Goal: Communication & Community: Answer question/provide support

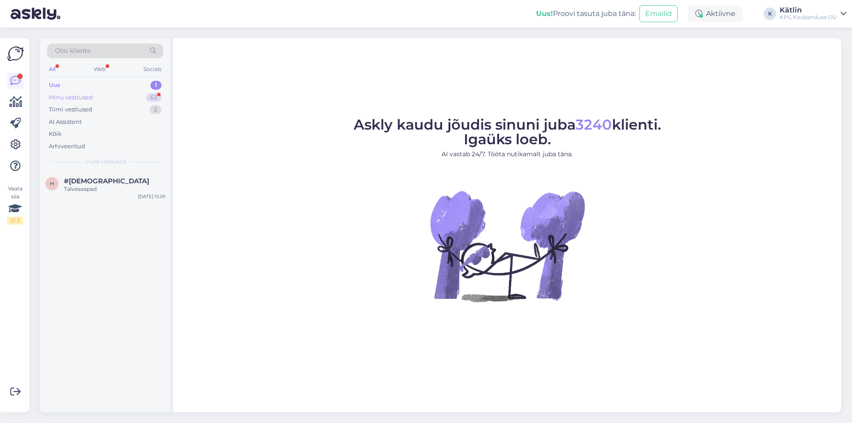
click at [82, 94] on div "Minu vestlused" at bounding box center [71, 97] width 44 height 9
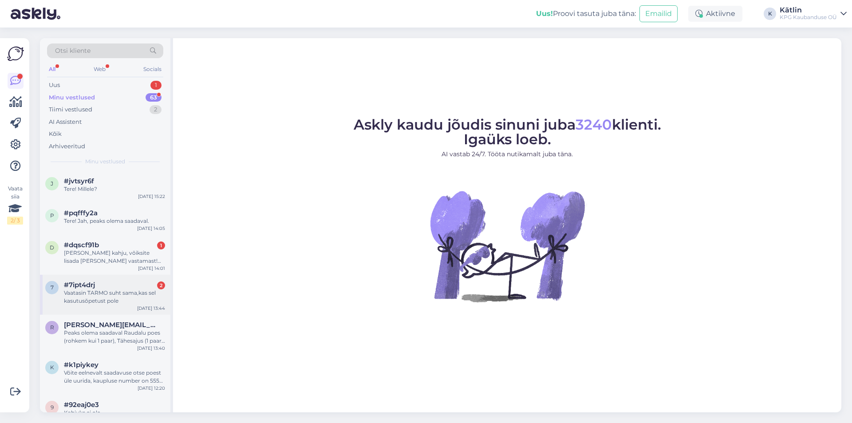
click at [141, 296] on div "Vaatasin TARMO suht sama,kas sel kasutusõpetust pole" at bounding box center [114, 297] width 101 height 16
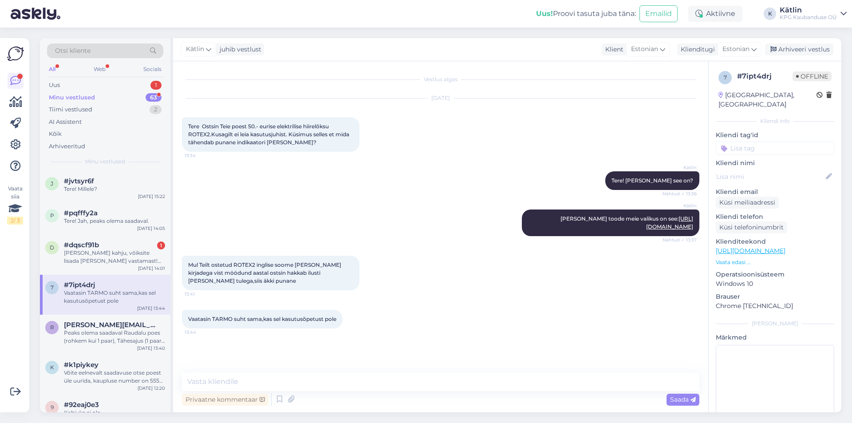
click at [785, 247] on link "[URL][DOMAIN_NAME]" at bounding box center [750, 251] width 70 height 8
click at [291, 400] on icon at bounding box center [291, 399] width 12 height 13
click at [328, 381] on textarea at bounding box center [440, 381] width 517 height 19
type textarea "Tere hommikust, saadan manusena Tarmo Rotex-2 kasutusjuhendi."
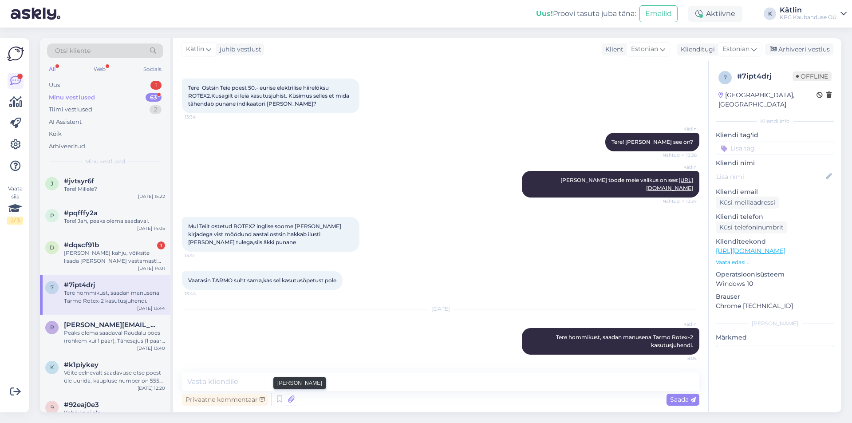
click at [288, 400] on icon at bounding box center [291, 399] width 12 height 13
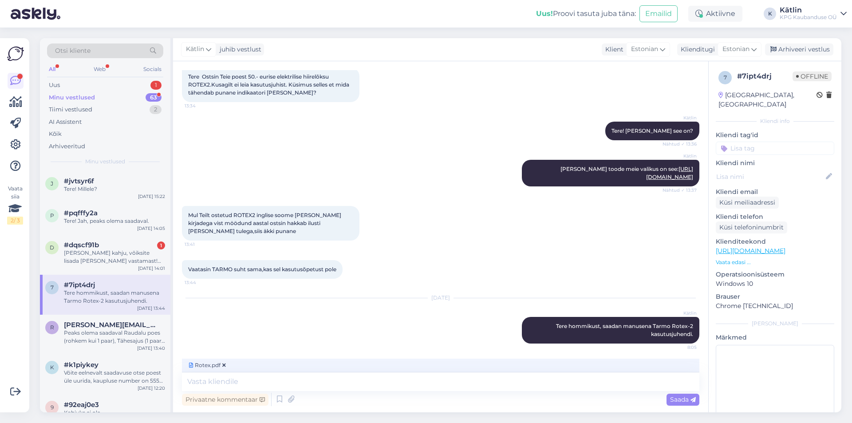
scroll to position [52, 0]
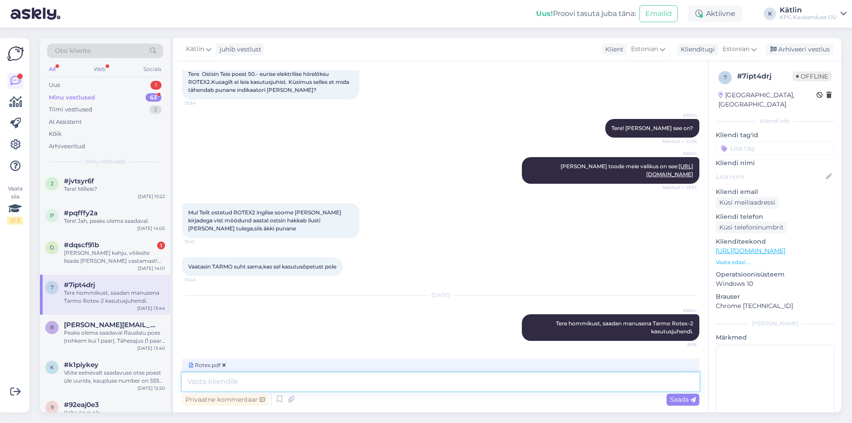
click at [271, 384] on textarea at bounding box center [440, 381] width 517 height 19
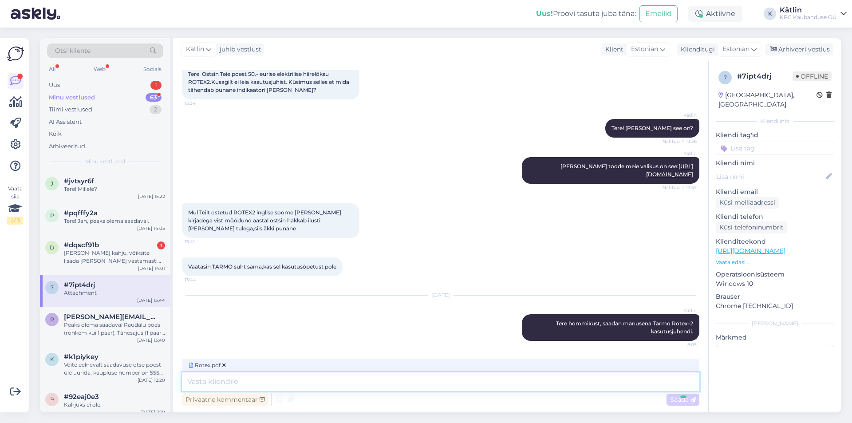
scroll to position [77, 0]
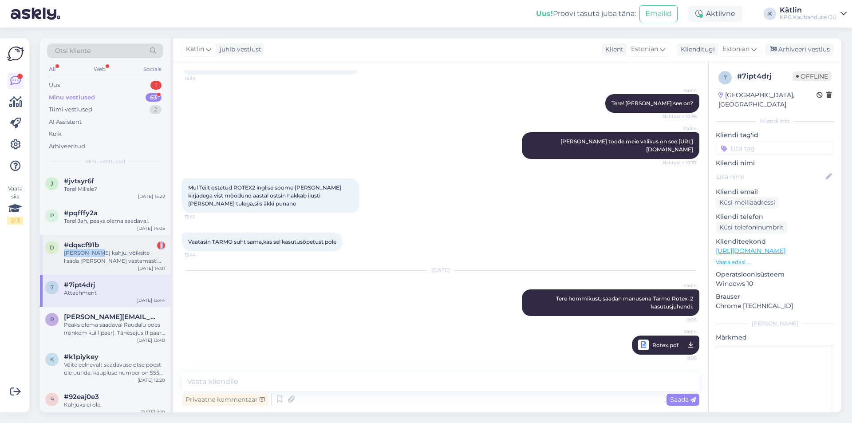
click at [100, 248] on div "#dqscf91b 1 [PERSON_NAME] kahju, võiksite lisada [PERSON_NAME] vastamast! Ilusa…" at bounding box center [114, 253] width 101 height 24
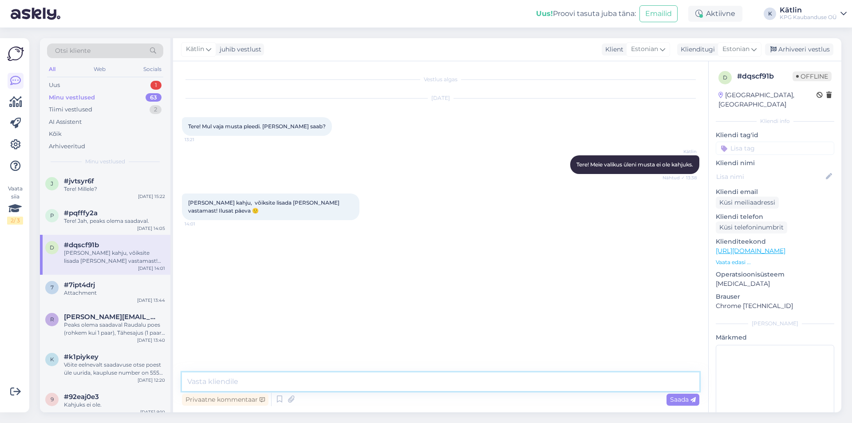
click at [290, 373] on textarea at bounding box center [440, 381] width 517 height 19
click at [68, 84] on div "Uus 1" at bounding box center [105, 85] width 116 height 12
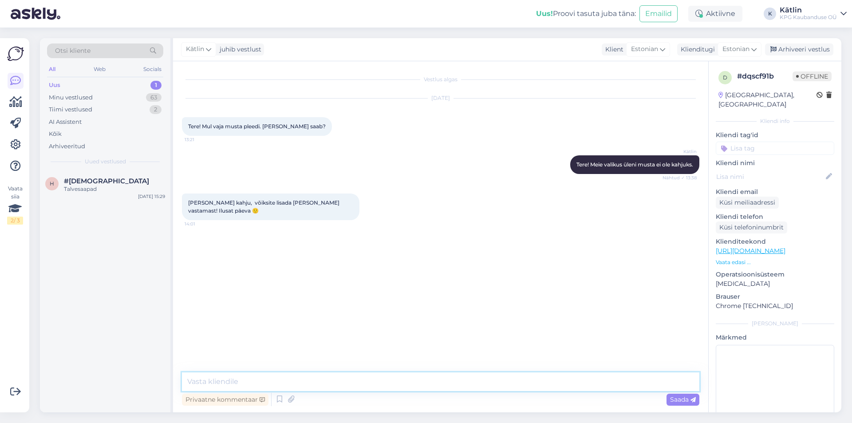
click at [227, 383] on textarea at bounding box center [440, 381] width 517 height 19
type textarea "T"
